Goal: Check status: Check status

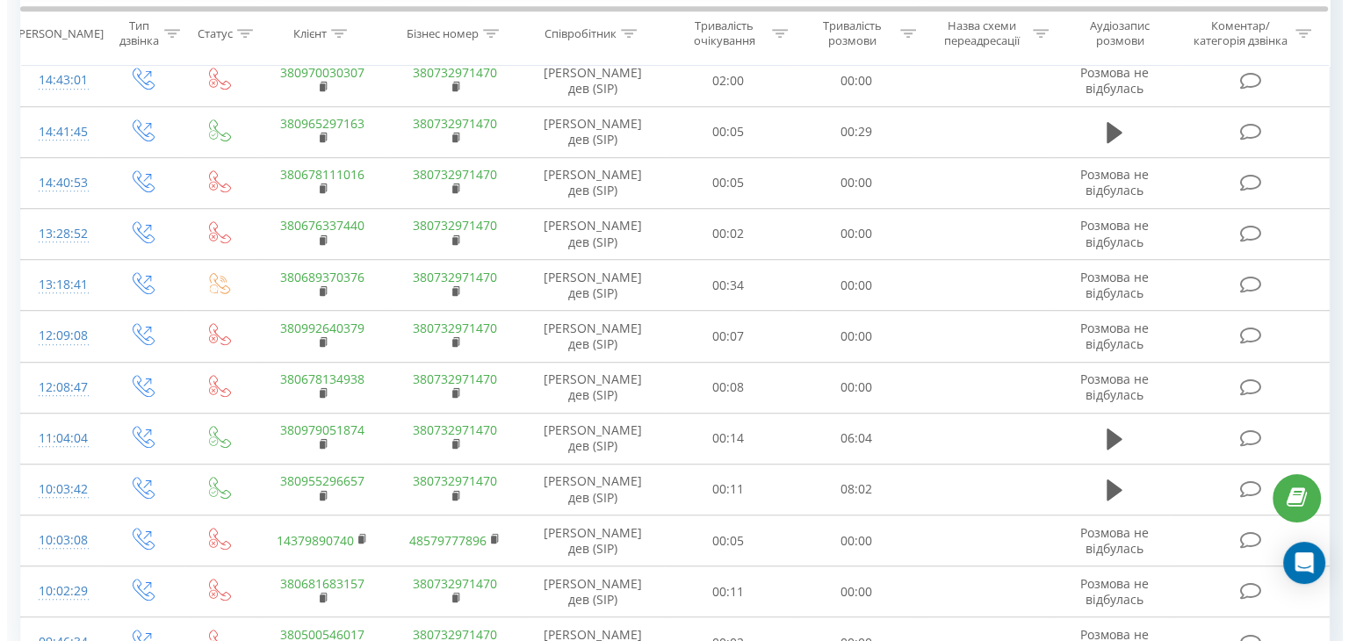
scroll to position [1177, 0]
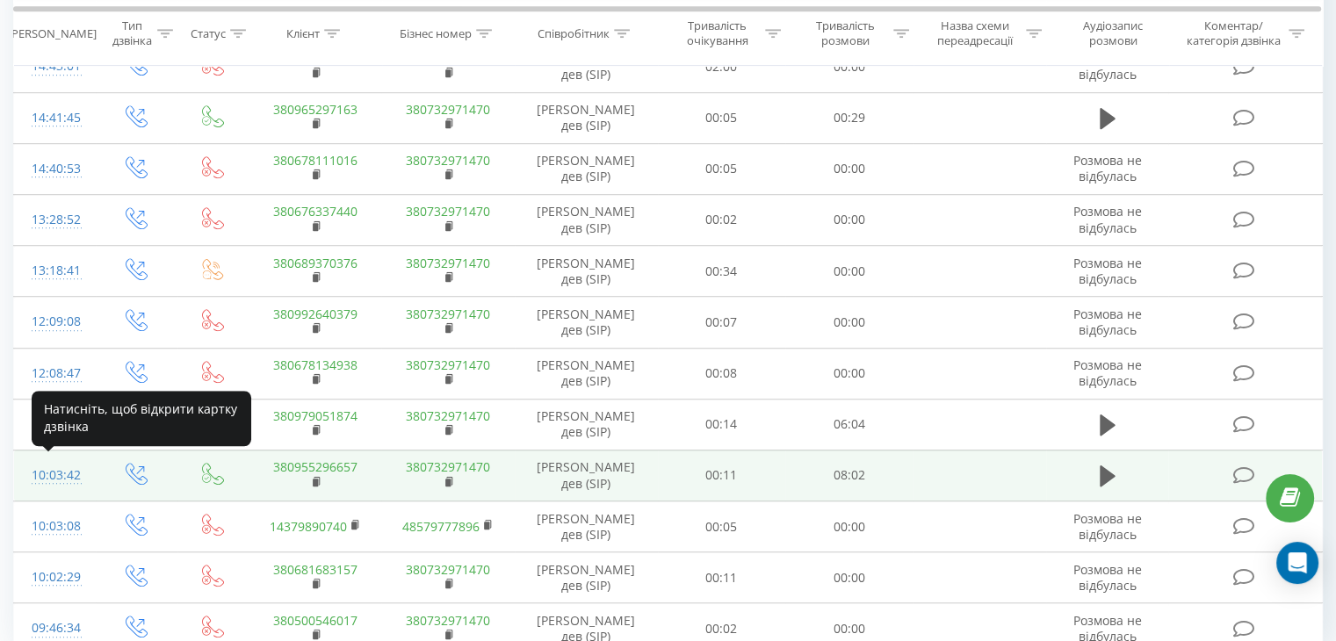
click at [50, 476] on div "10:03:42" at bounding box center [55, 475] width 47 height 34
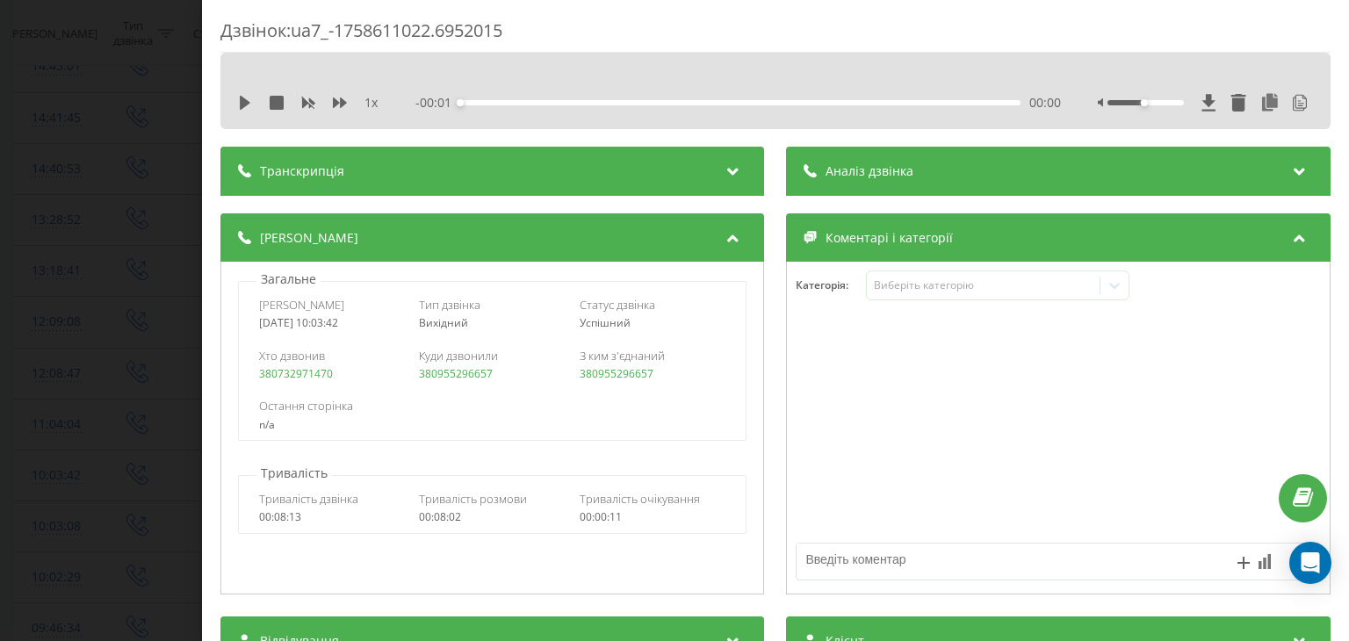
click at [910, 173] on div "Аналіз дзвінка" at bounding box center [1059, 171] width 544 height 49
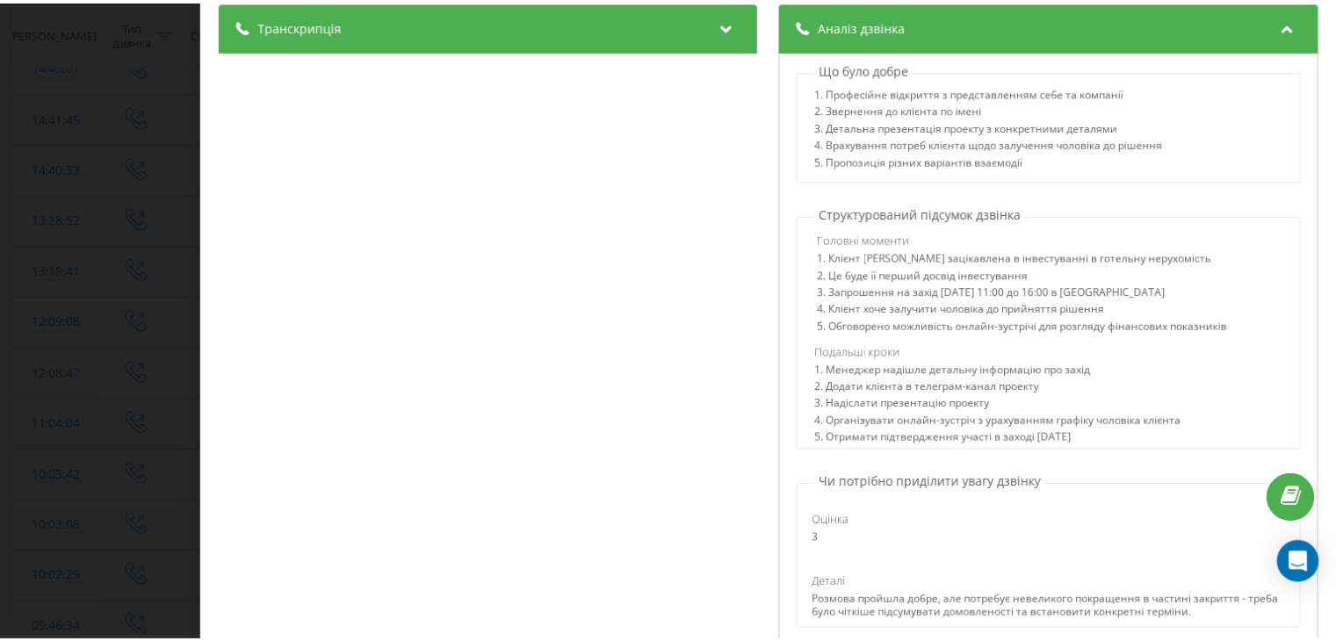
scroll to position [148, 0]
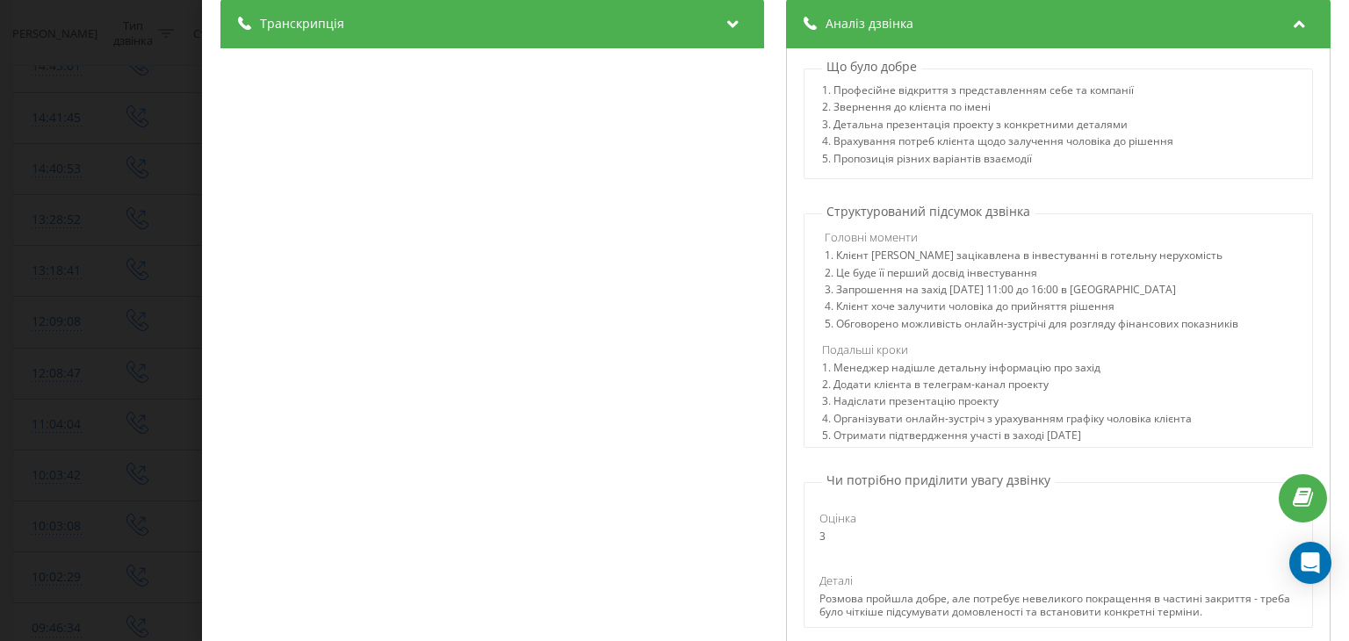
click at [102, 441] on div "Дзвінок : ua7_-1758611022.6952015 1 x - 07:27 00:00 00:00 Транскрипція 00:03 О!…" at bounding box center [674, 320] width 1349 height 641
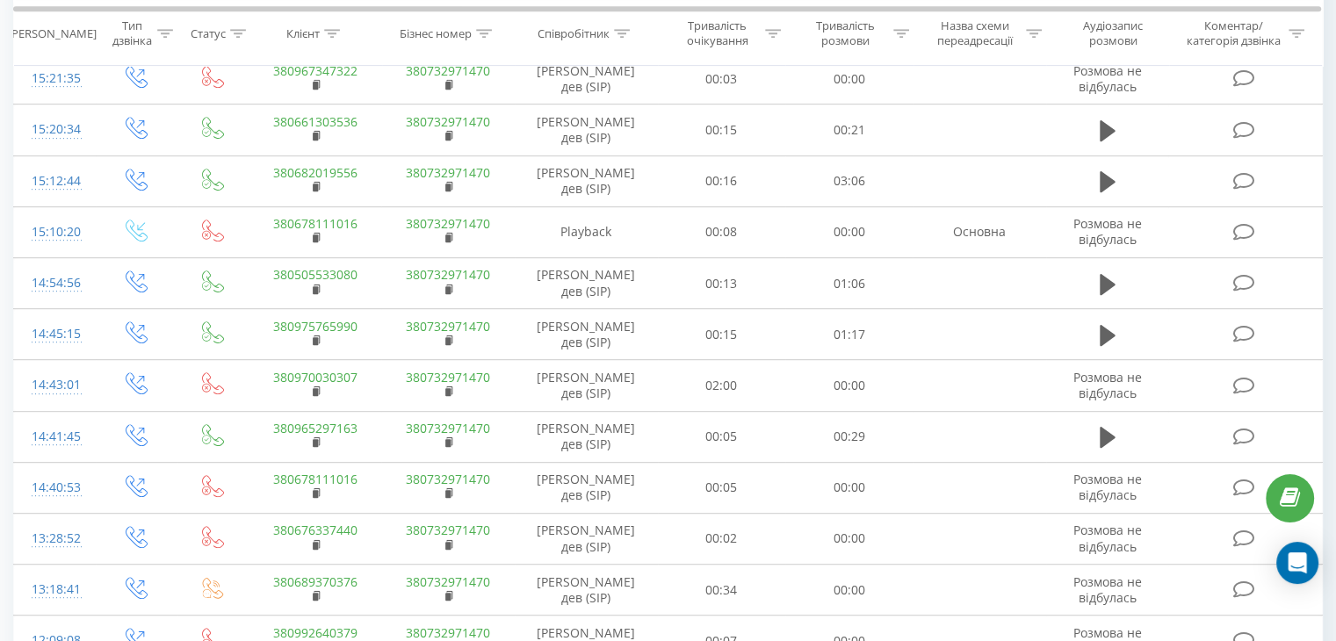
scroll to position [857, 0]
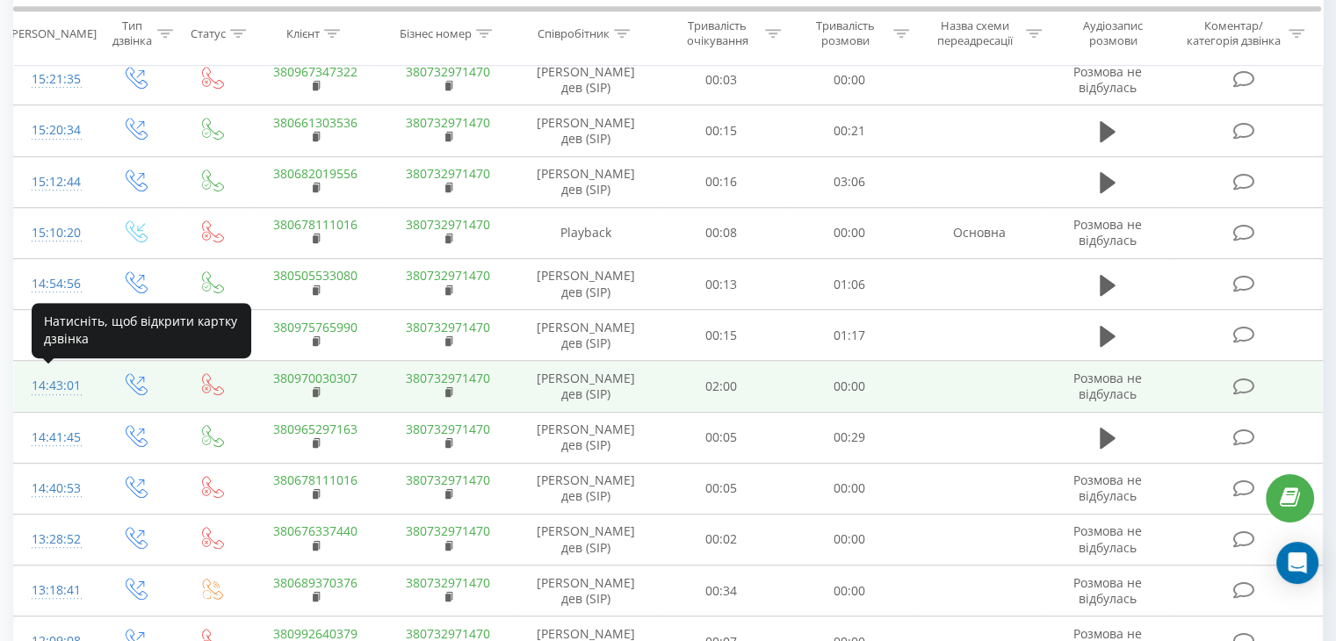
click at [77, 387] on div "14:43:01" at bounding box center [55, 386] width 47 height 34
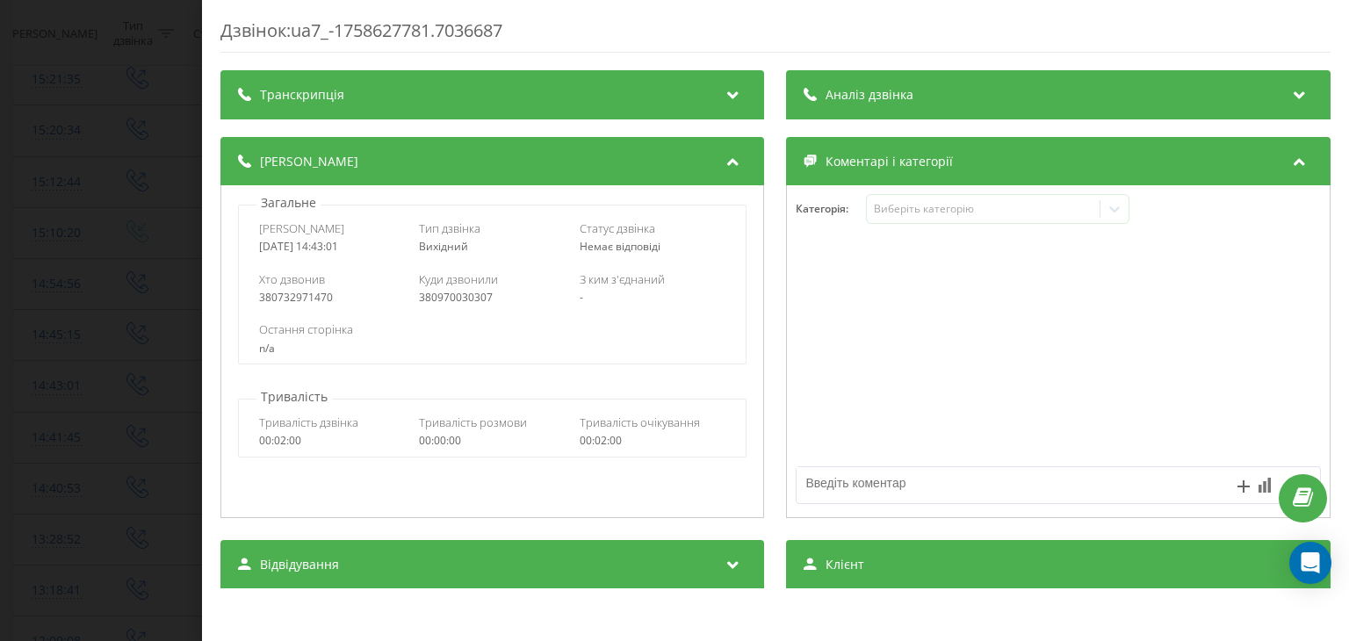
click at [1228, 86] on div "Аналіз дзвінка" at bounding box center [1059, 94] width 544 height 49
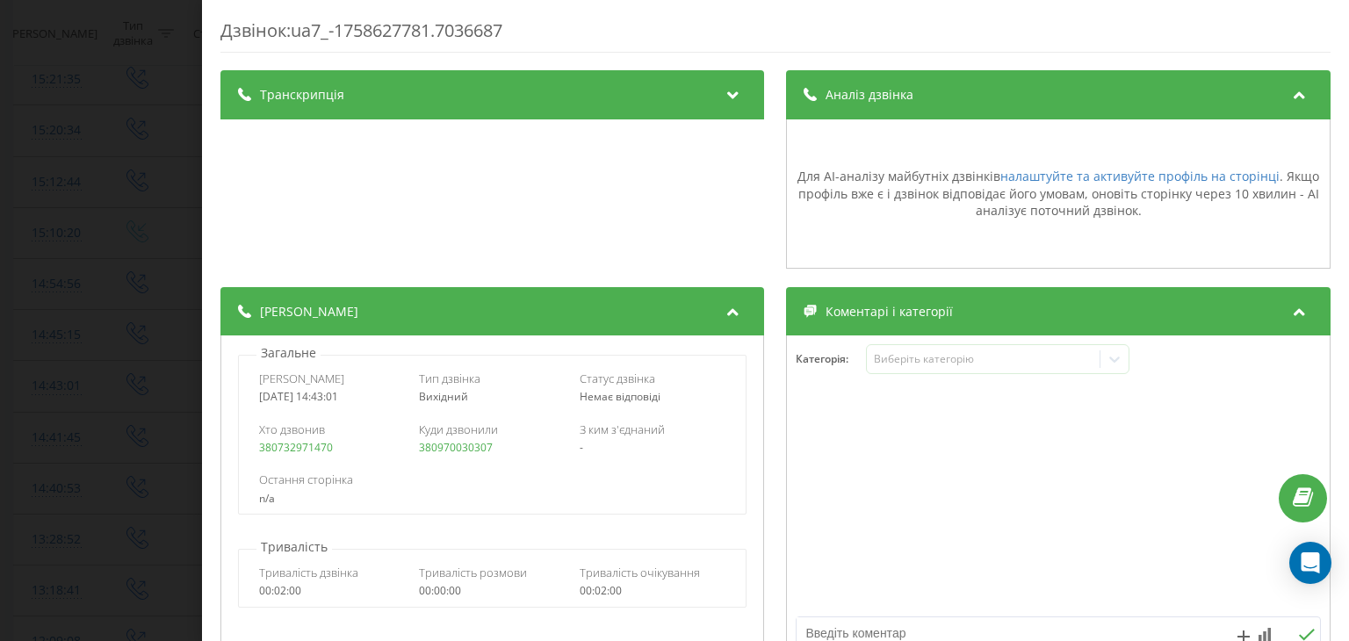
click at [68, 408] on div "Дзвінок : ua7_-1758627781.7036687 Транскрипція Для AI-аналізу майбутніх дзвінкі…" at bounding box center [674, 320] width 1349 height 641
